Goal: Browse casually: Explore the website without a specific task or goal

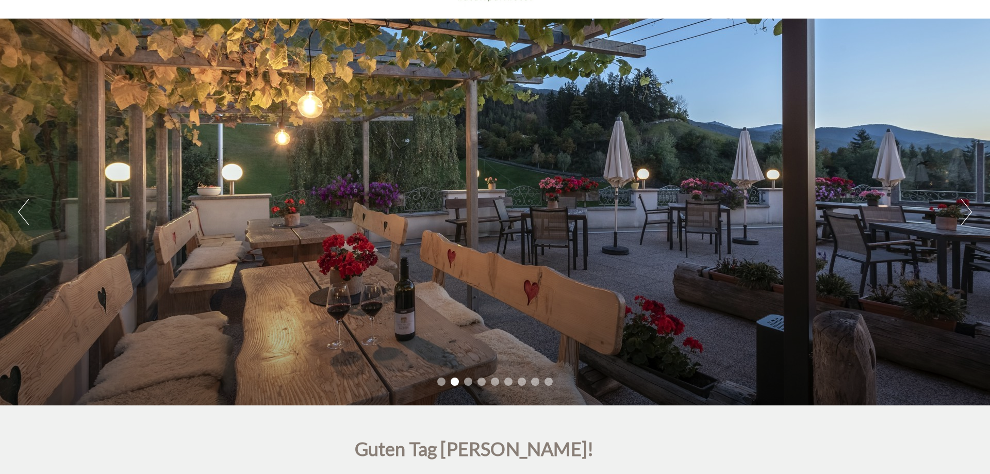
click at [971, 213] on button "Next" at bounding box center [966, 212] width 11 height 26
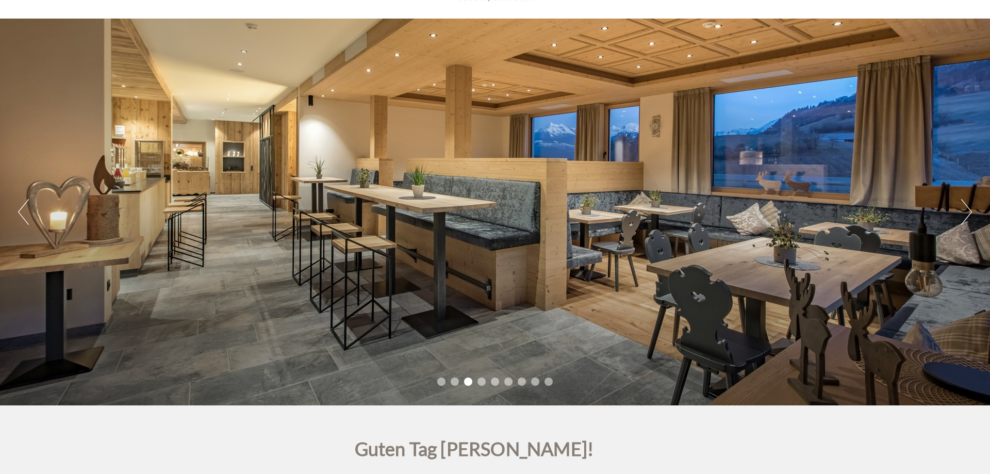
click at [970, 213] on button "Next" at bounding box center [966, 212] width 11 height 26
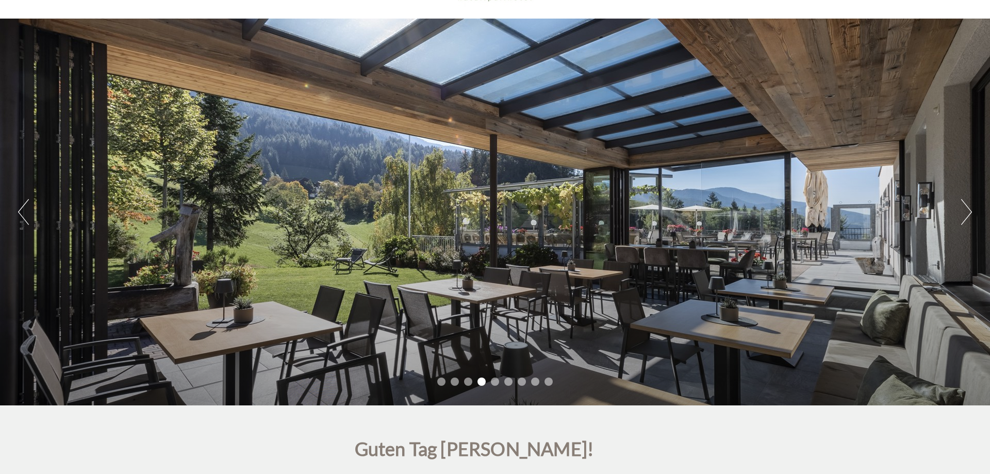
click at [970, 213] on button "Next" at bounding box center [966, 212] width 11 height 26
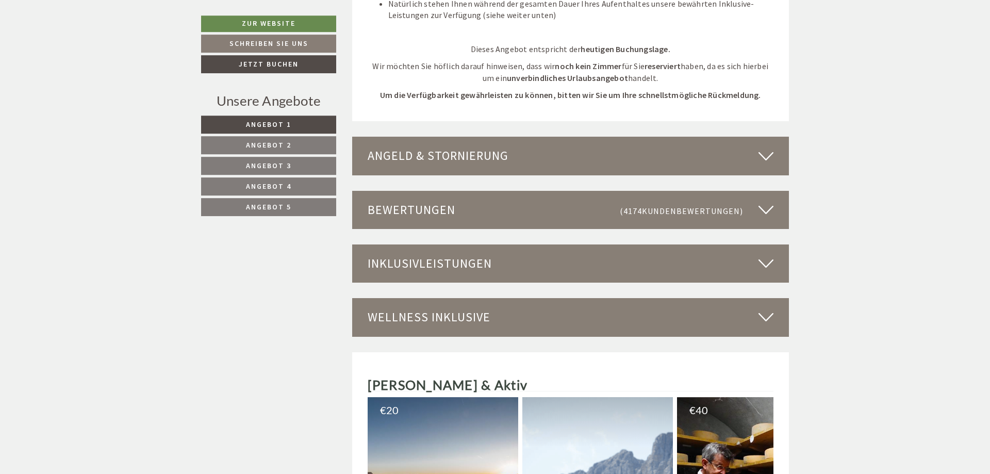
scroll to position [3702, 0]
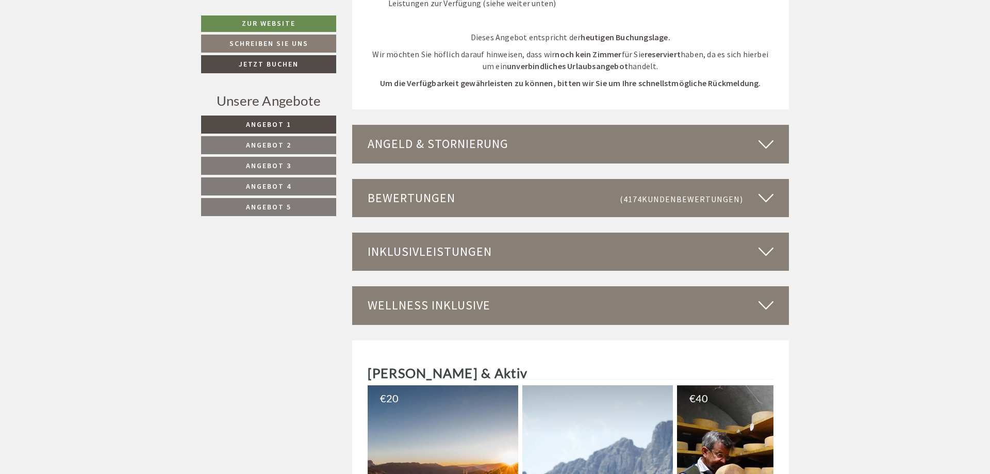
click at [767, 243] on icon at bounding box center [765, 252] width 15 height 18
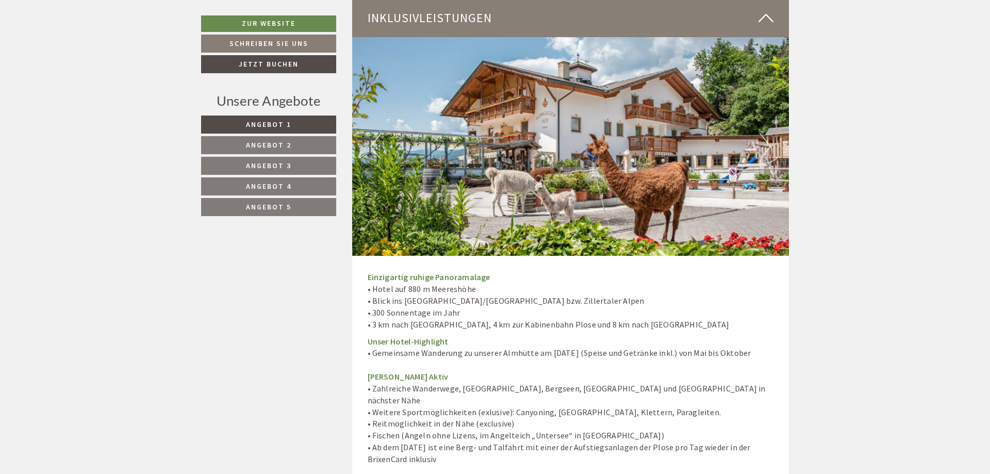
scroll to position [3937, 0]
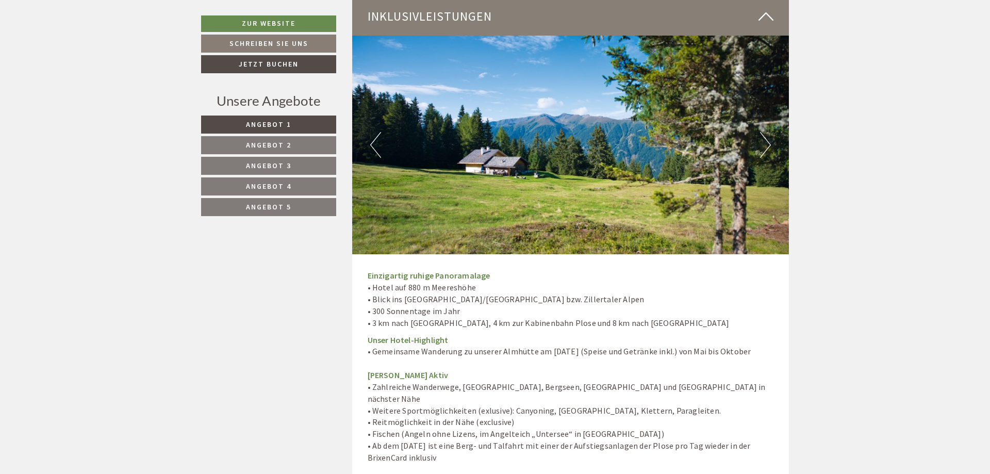
click at [769, 132] on button "Next" at bounding box center [765, 145] width 11 height 26
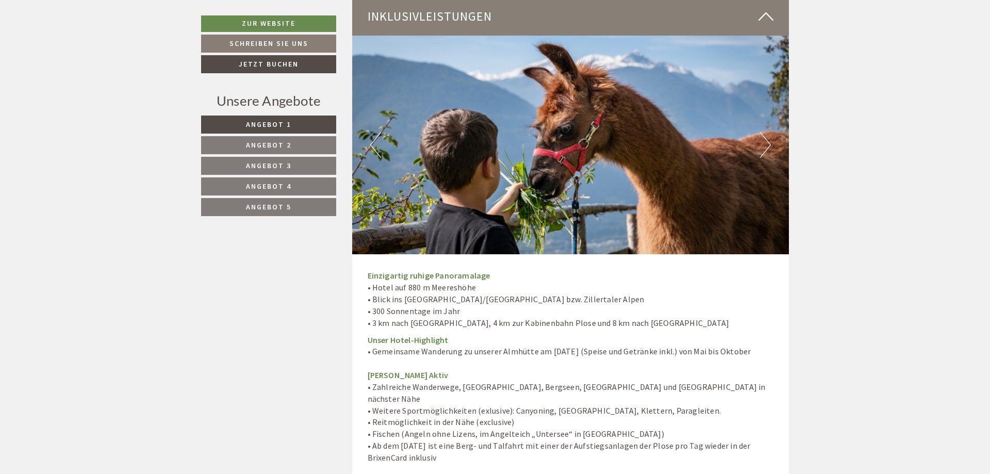
click at [769, 132] on button "Next" at bounding box center [765, 145] width 11 height 26
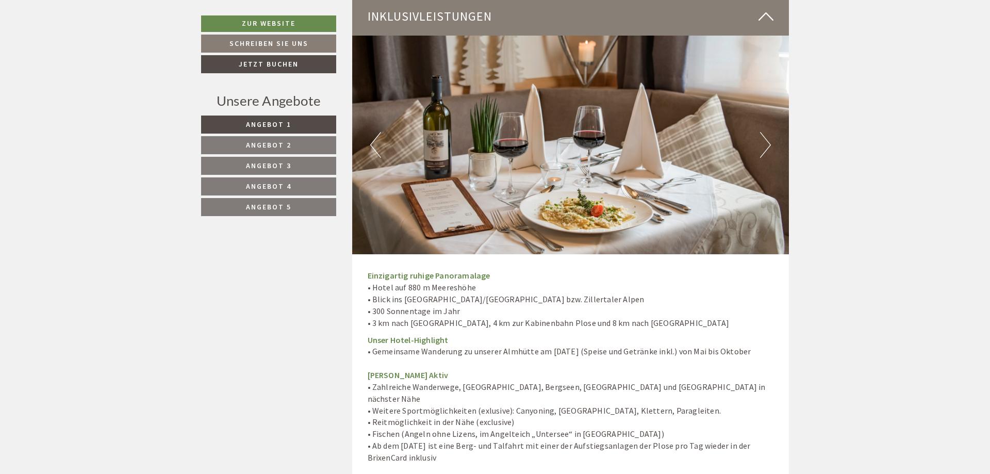
click at [769, 132] on button "Next" at bounding box center [765, 145] width 11 height 26
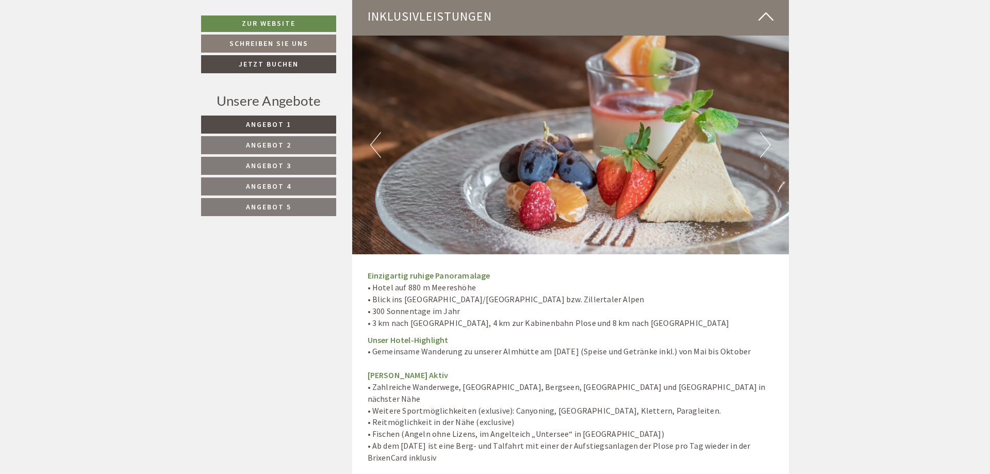
click at [769, 132] on button "Next" at bounding box center [765, 145] width 11 height 26
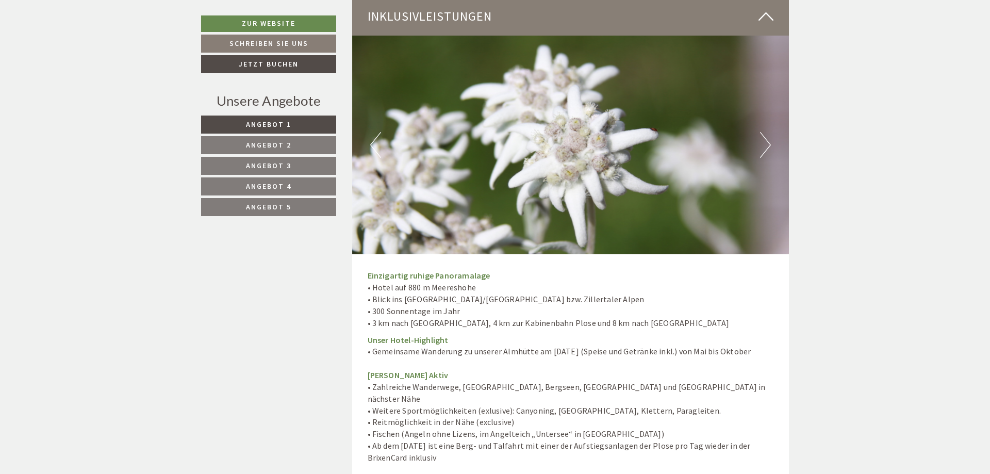
click at [769, 132] on button "Next" at bounding box center [765, 145] width 11 height 26
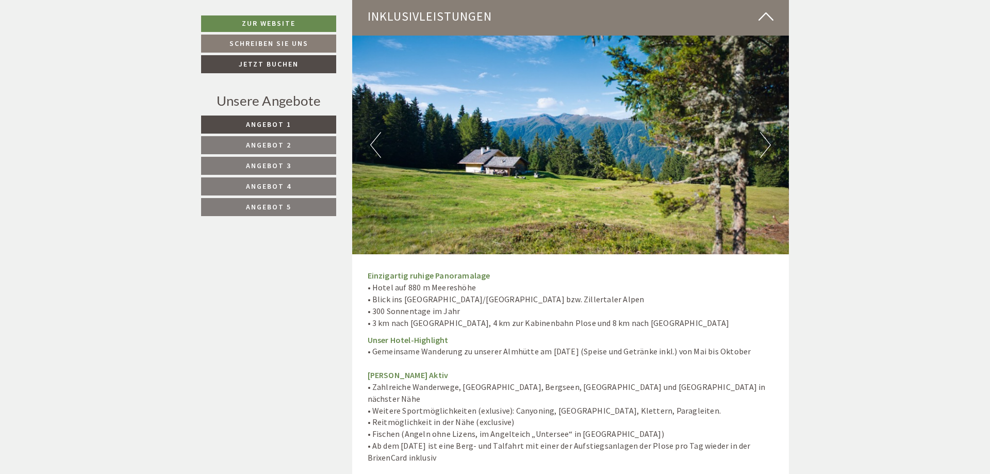
click at [769, 132] on button "Next" at bounding box center [765, 145] width 11 height 26
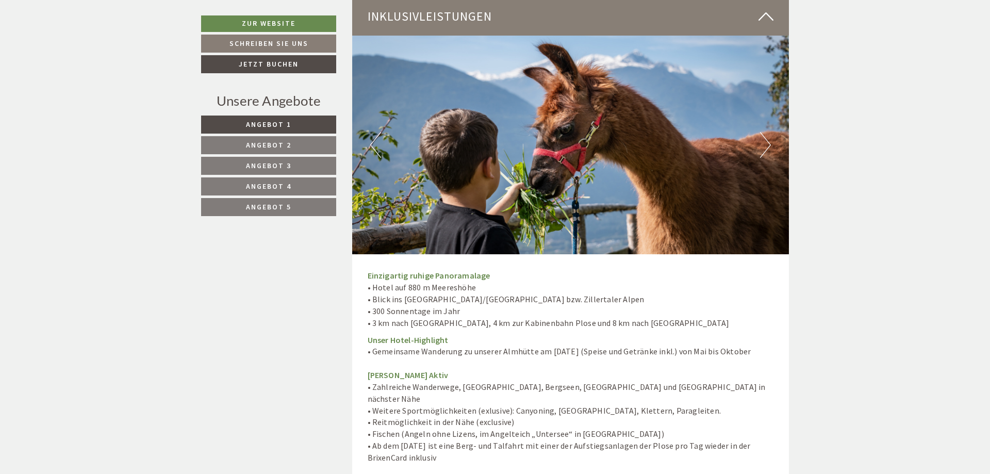
click at [769, 132] on button "Next" at bounding box center [765, 145] width 11 height 26
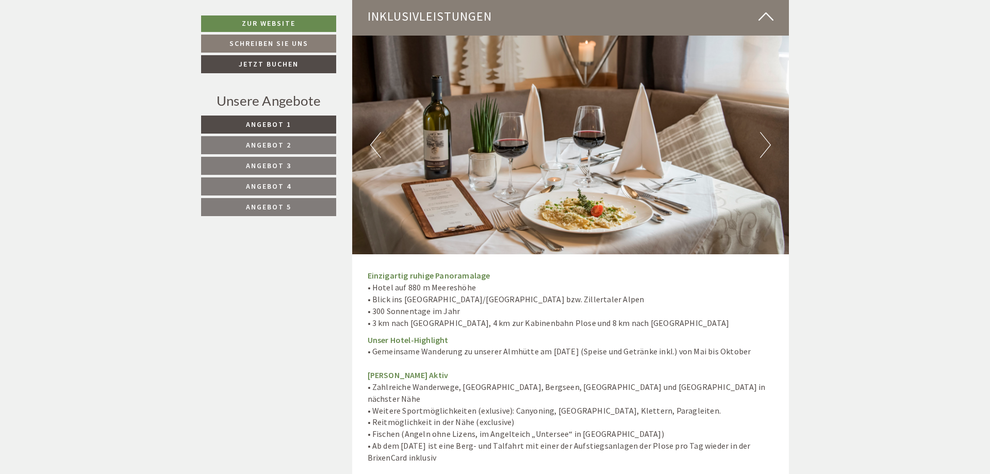
click at [769, 132] on button "Next" at bounding box center [765, 145] width 11 height 26
